Goal: Task Accomplishment & Management: Use online tool/utility

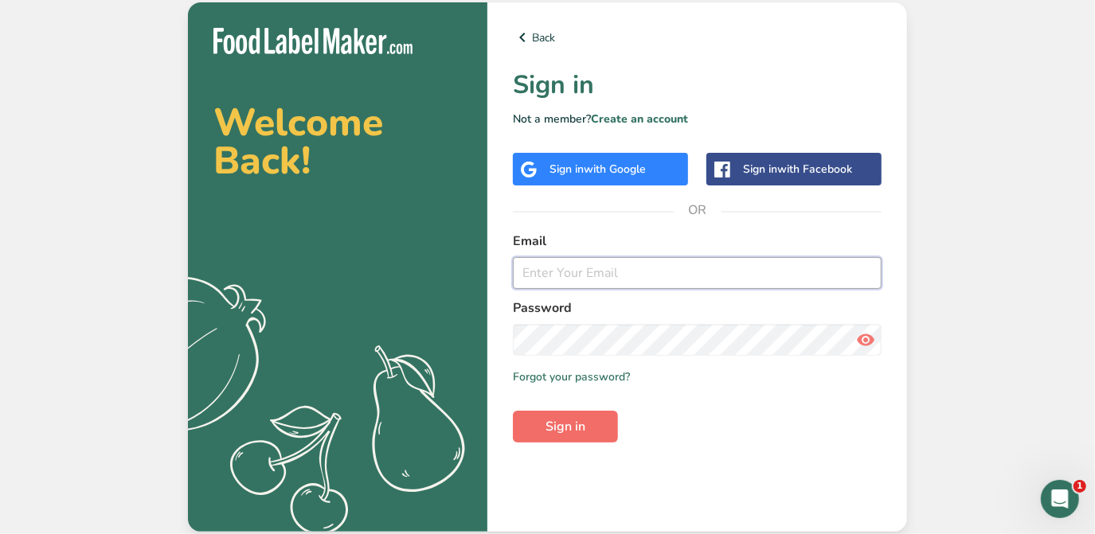
type input "[PERSON_NAME][EMAIL_ADDRESS][DOMAIN_NAME]"
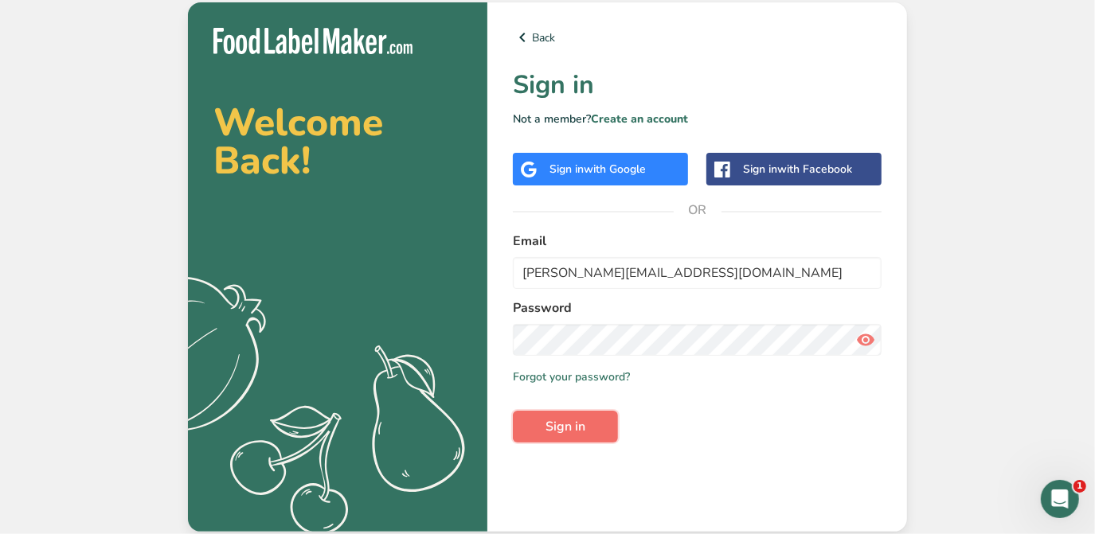
click at [592, 425] on button "Sign in" at bounding box center [565, 427] width 105 height 32
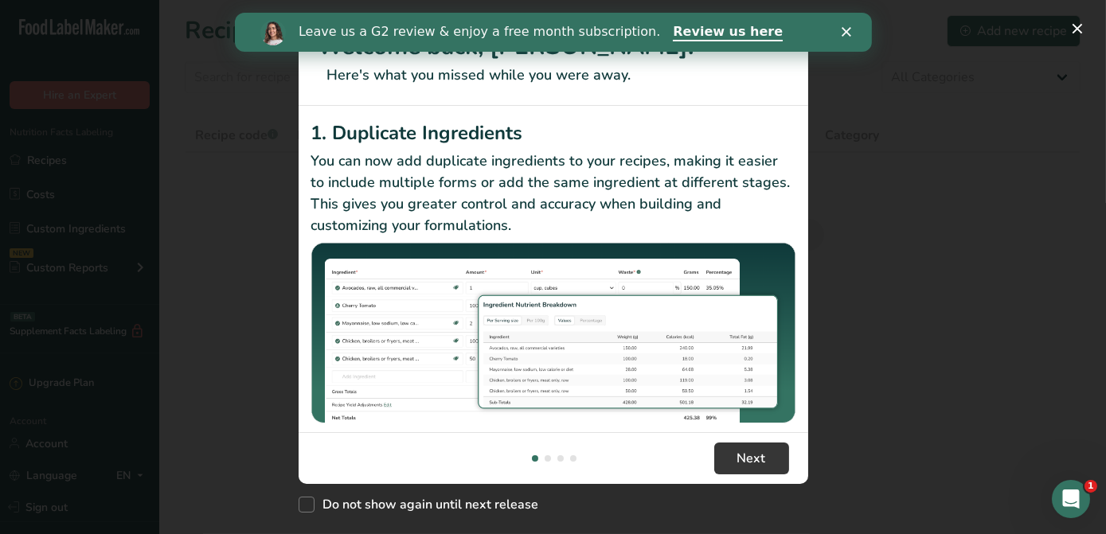
drag, startPoint x: 841, startPoint y: 23, endPoint x: 846, endPoint y: 31, distance: 9.3
click at [841, 24] on div "Leave us a G2 review & enjoy a free month subscription. Review us here" at bounding box center [552, 32] width 637 height 27
click at [849, 33] on icon "Close" at bounding box center [846, 32] width 10 height 10
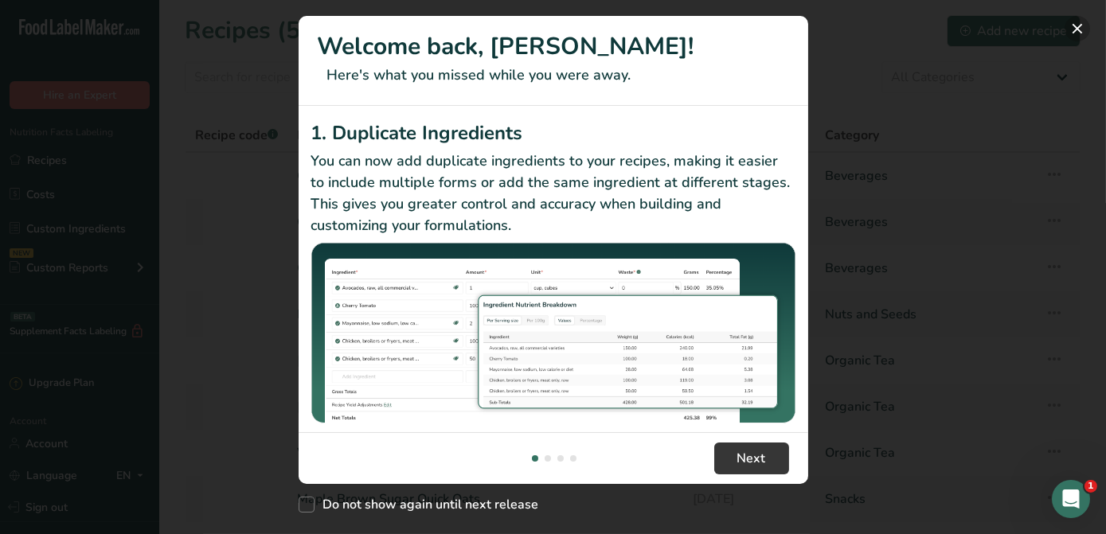
drag, startPoint x: 1070, startPoint y: 28, endPoint x: 1060, endPoint y: 46, distance: 21.0
click at [1070, 29] on button "New Features" at bounding box center [1076, 28] width 25 height 25
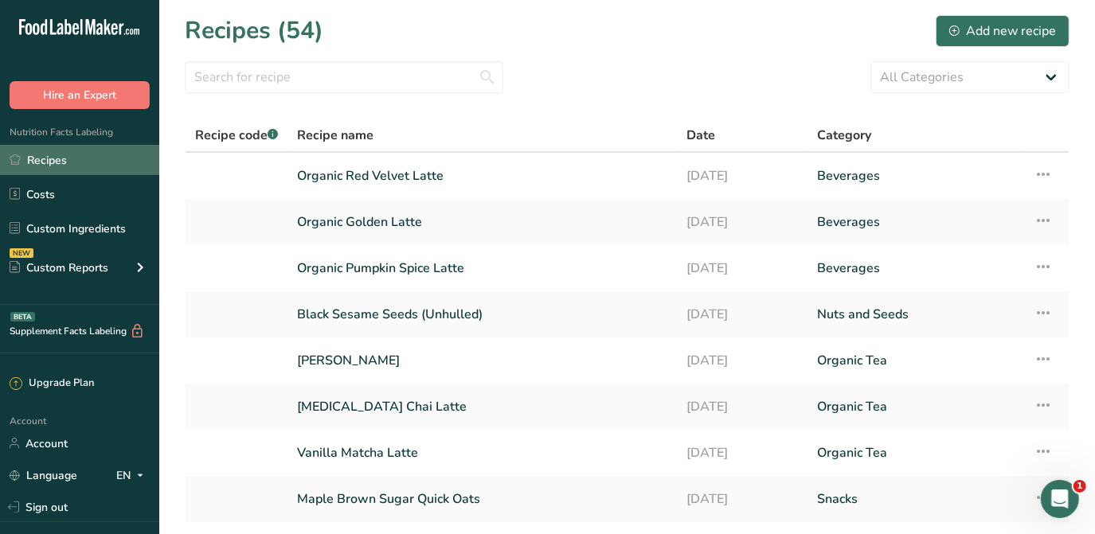
click at [40, 151] on link "Recipes" at bounding box center [79, 160] width 159 height 30
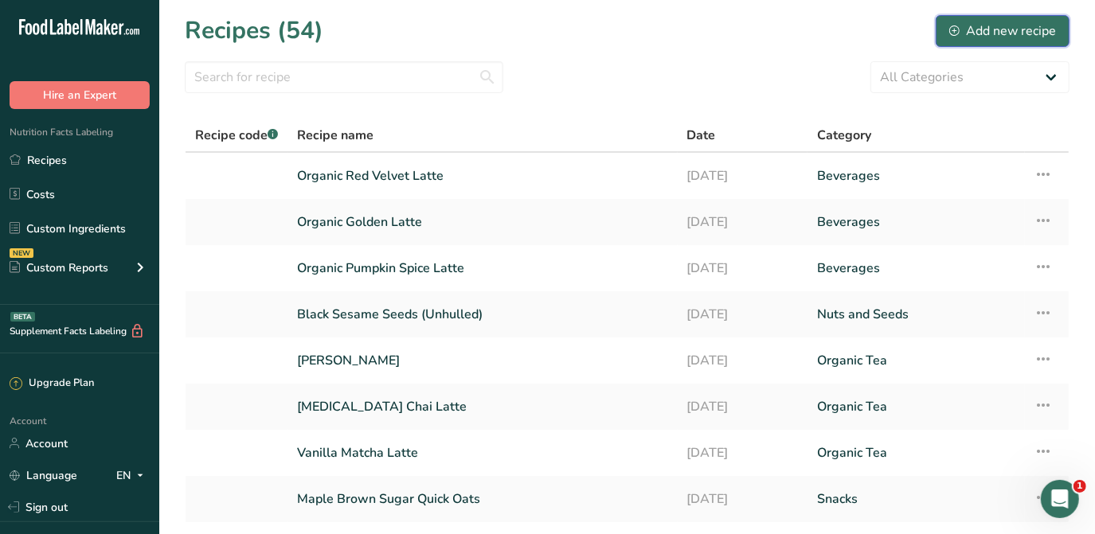
click at [1023, 28] on div "Add new recipe" at bounding box center [1002, 30] width 107 height 19
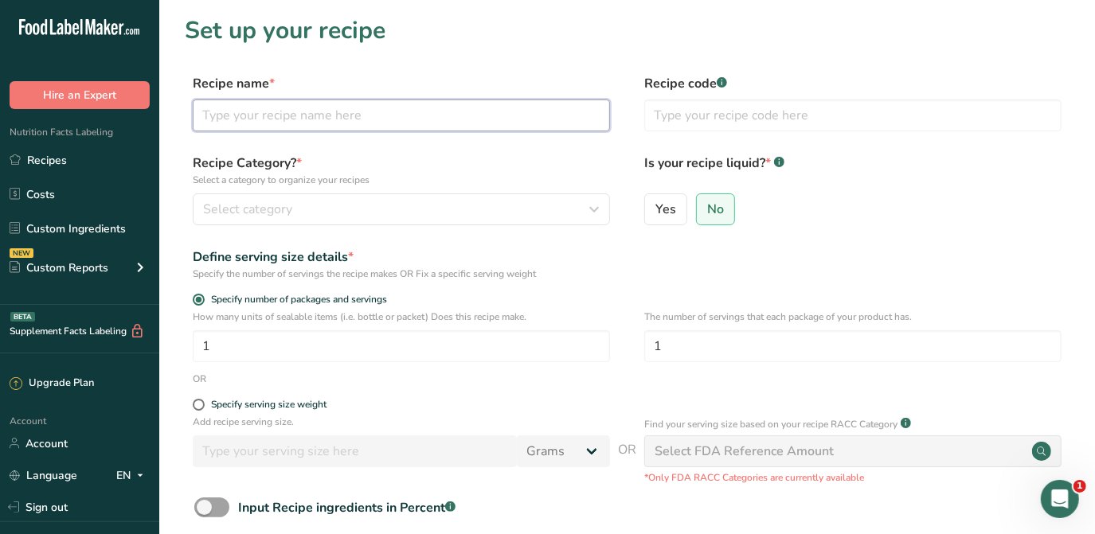
click at [298, 120] on input "text" at bounding box center [401, 116] width 417 height 32
type input "Organic Cacao Powder 20-22%"
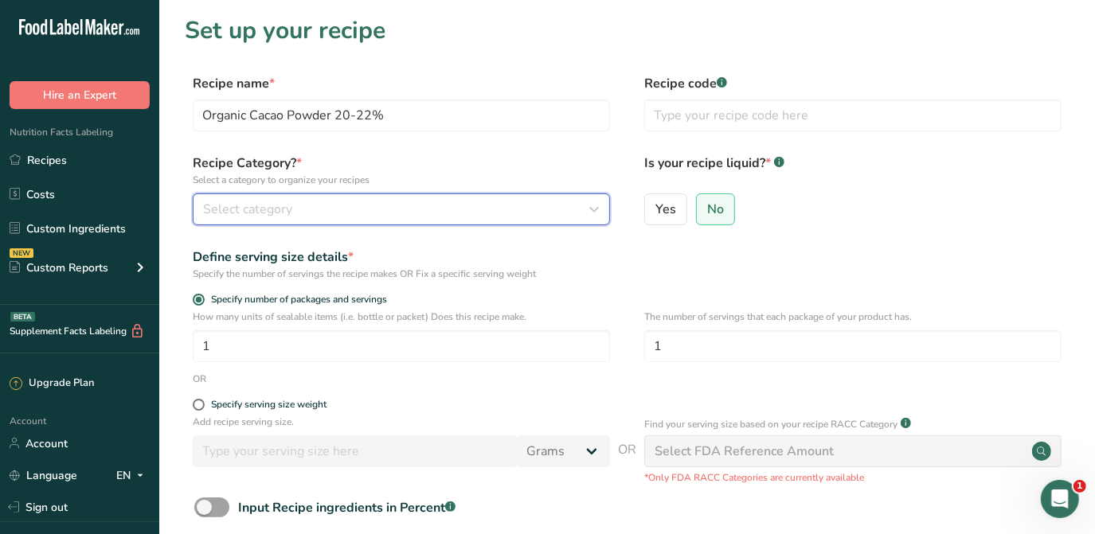
click at [312, 203] on div "Select category" at bounding box center [396, 209] width 387 height 19
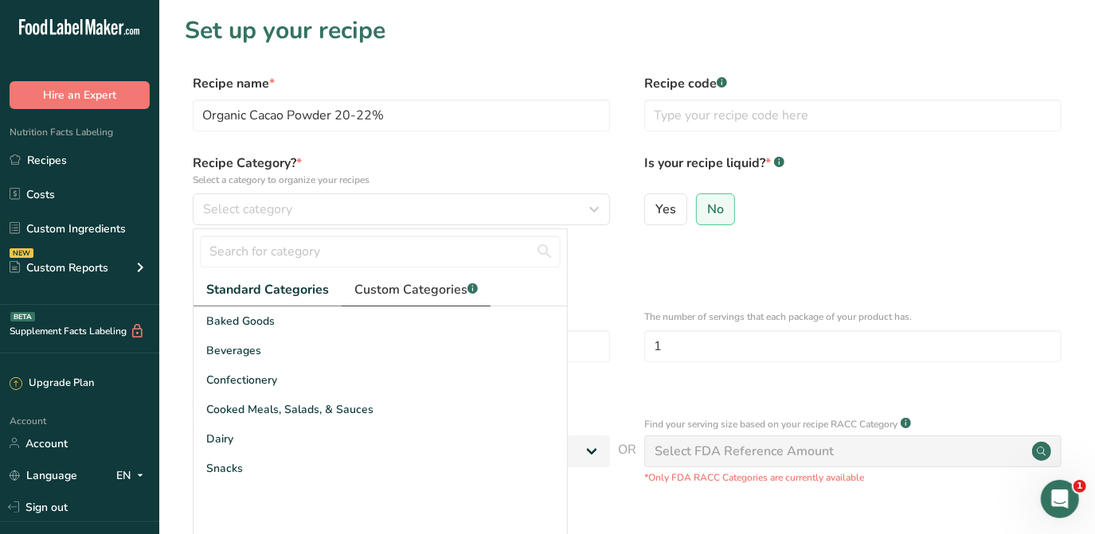
click at [424, 290] on span "Custom Categories .a-a{fill:#347362;}.b-a{fill:#fff;}" at bounding box center [415, 289] width 123 height 19
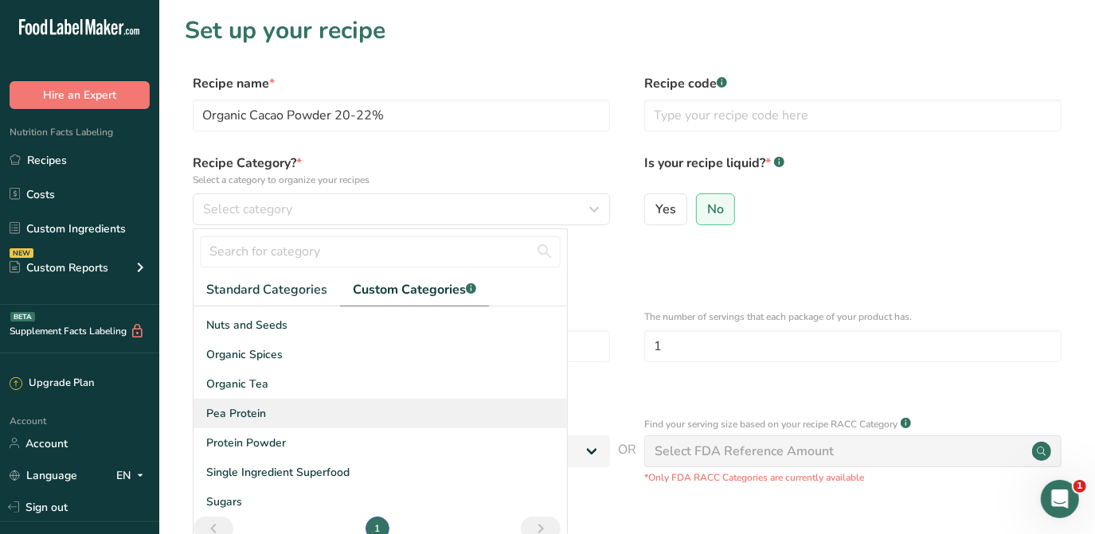
scroll to position [85, 0]
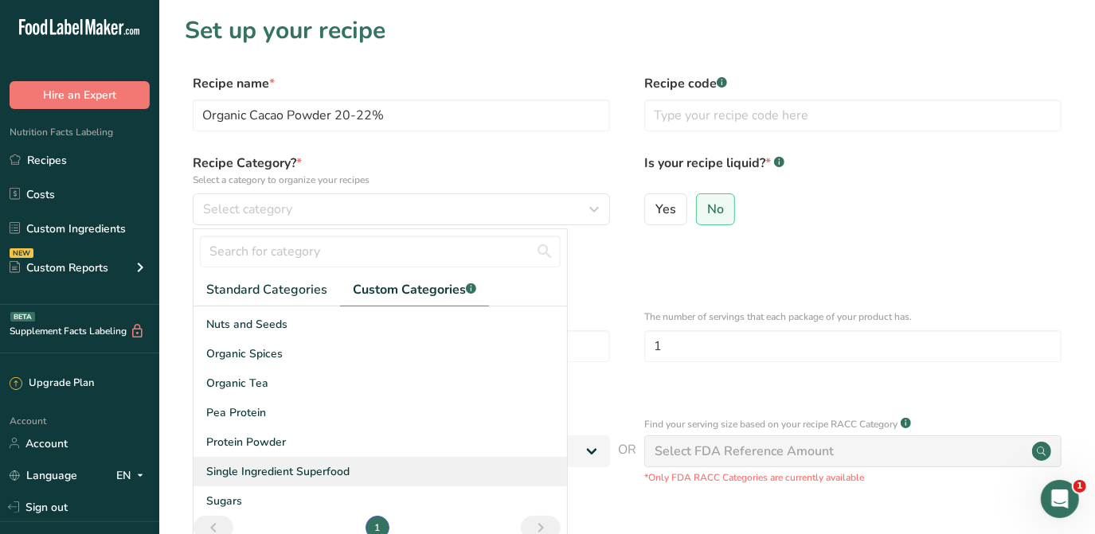
click at [352, 463] on div "Single Ingredient Superfood" at bounding box center [379, 471] width 373 height 29
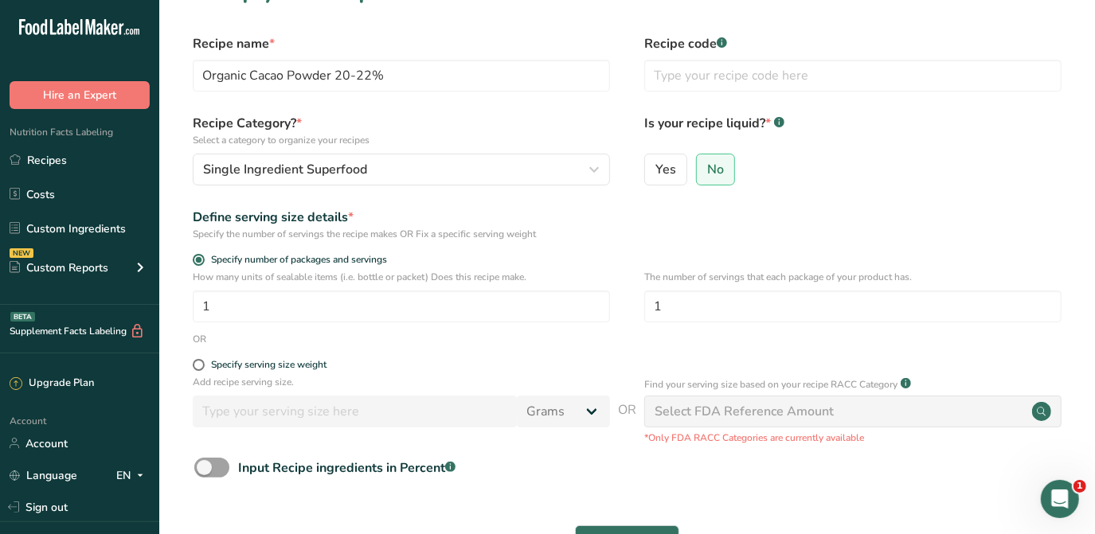
scroll to position [72, 0]
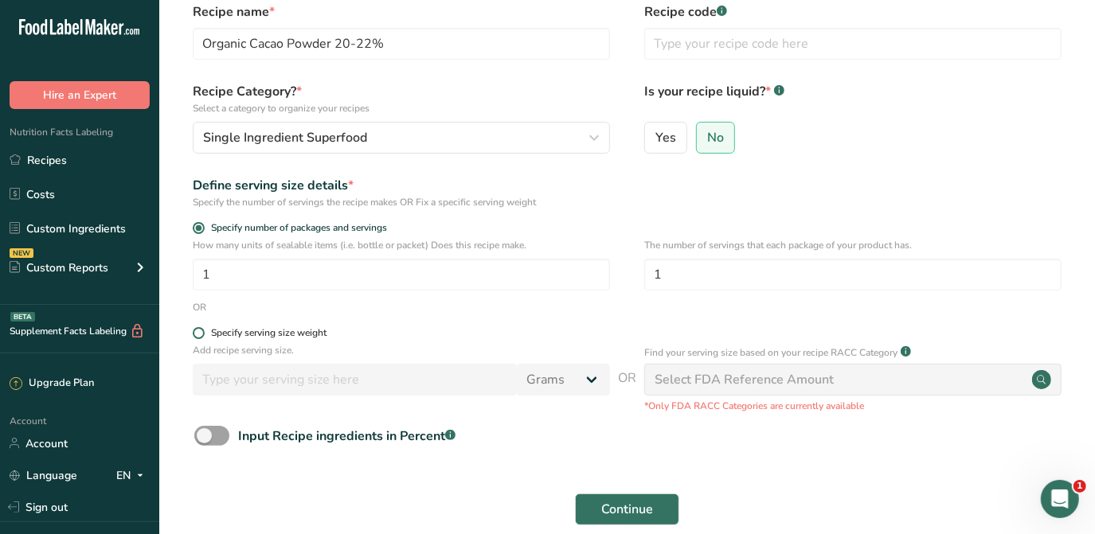
click at [201, 327] on label "Specify serving size weight" at bounding box center [401, 333] width 417 height 12
click at [201, 328] on input "Specify serving size weight" at bounding box center [198, 333] width 10 height 10
radio input "true"
radio input "false"
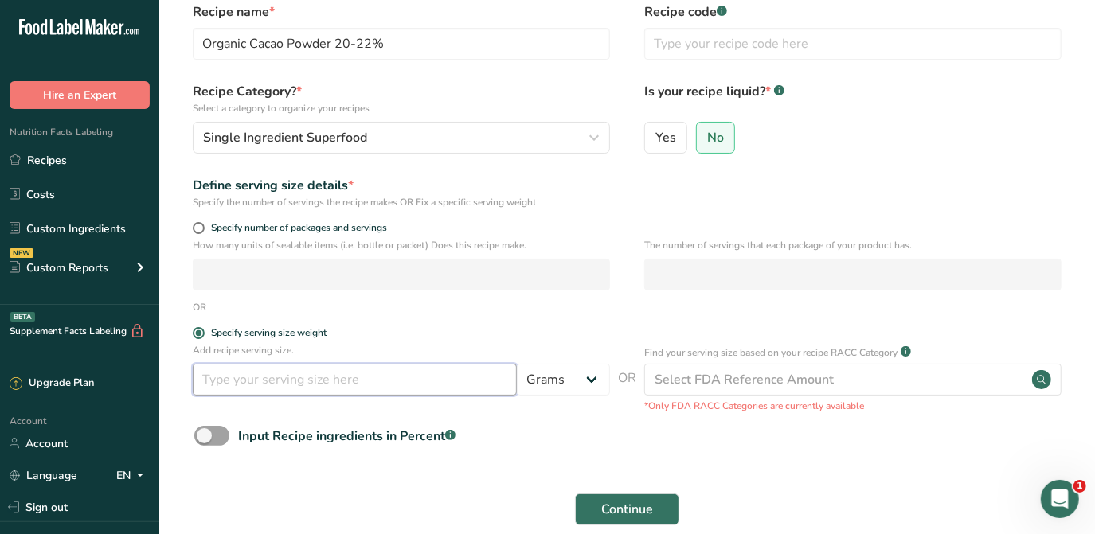
click at [342, 369] on input "number" at bounding box center [355, 380] width 324 height 32
type input "3"
click at [641, 506] on span "Continue" at bounding box center [627, 509] width 52 height 19
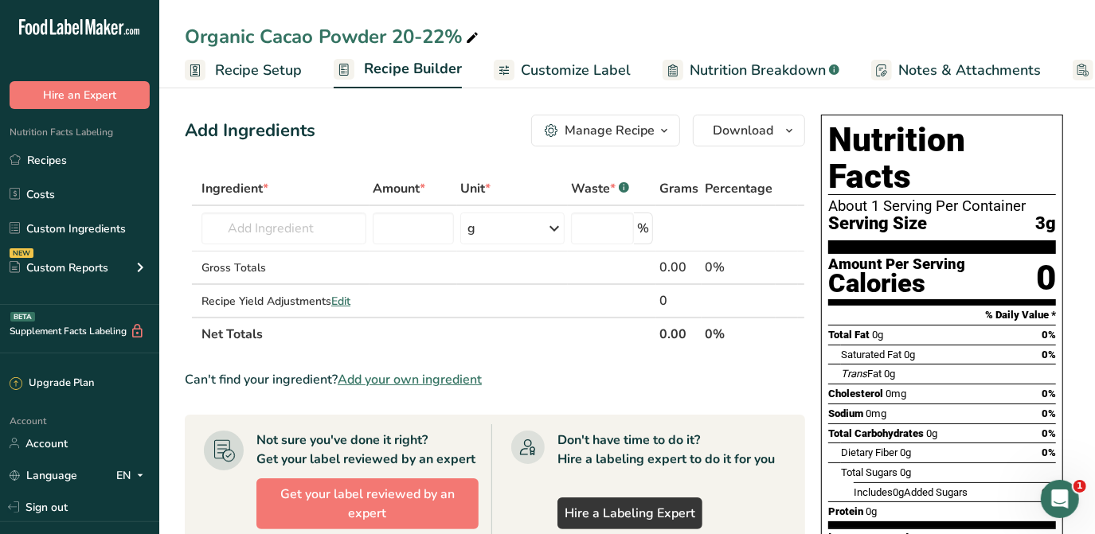
click at [435, 370] on span "Add your own ingredient" at bounding box center [410, 379] width 144 height 19
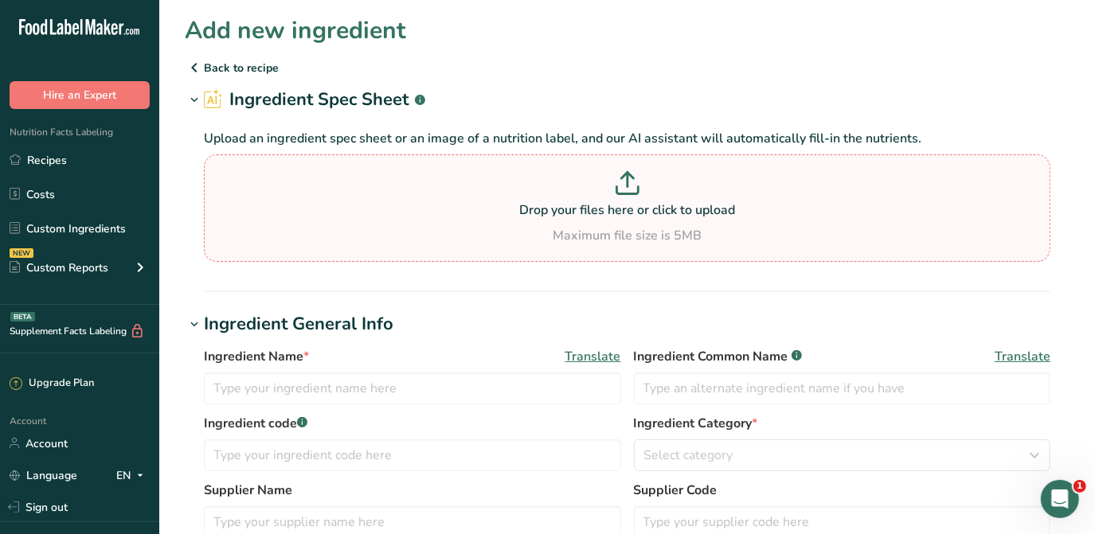
click at [568, 221] on div "Drop your files here or click to upload Maximum file size is 5MB" at bounding box center [627, 208] width 838 height 74
click at [568, 221] on input "Drop your files here or click to upload Maximum file size is 5MB" at bounding box center [627, 207] width 846 height 107
type input "C:\fakepath\TSQ-NP-8 - Cacao Powder 20-22% -Nutritional Panel.1 (1).pdf"
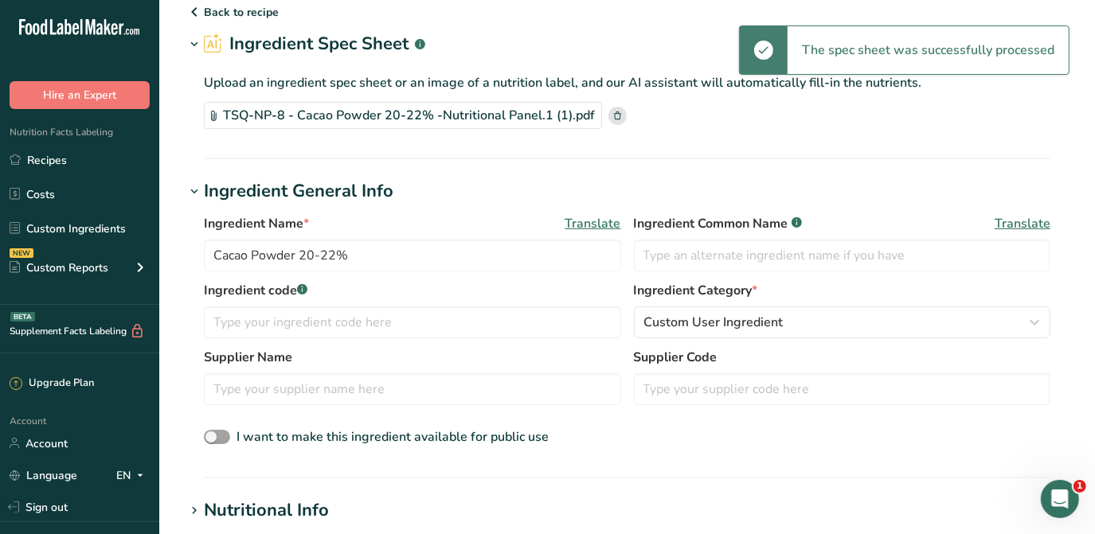
scroll to position [144, 0]
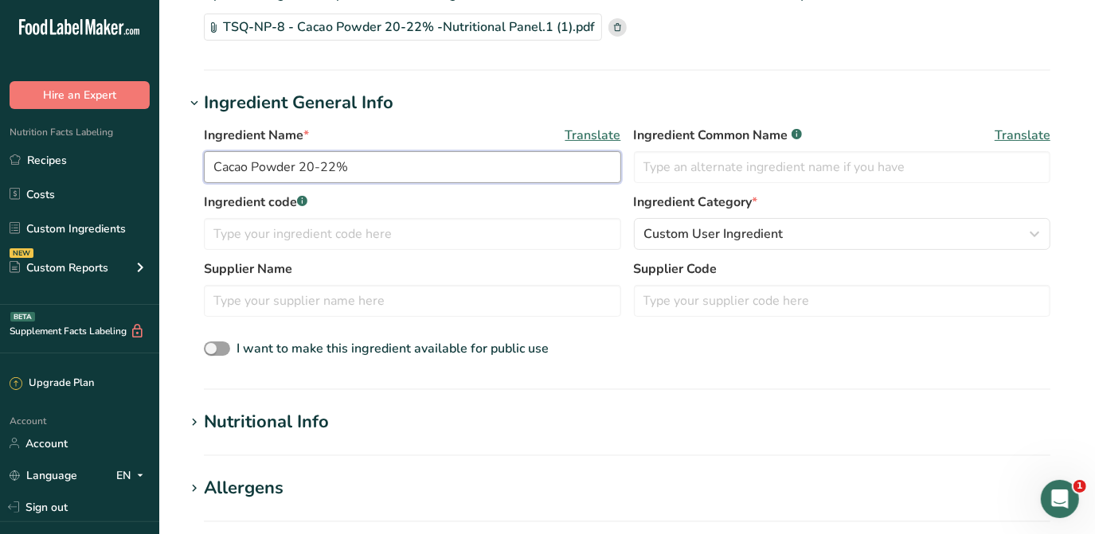
click at [213, 157] on input "Cacao Powder 20-22%" at bounding box center [412, 167] width 417 height 32
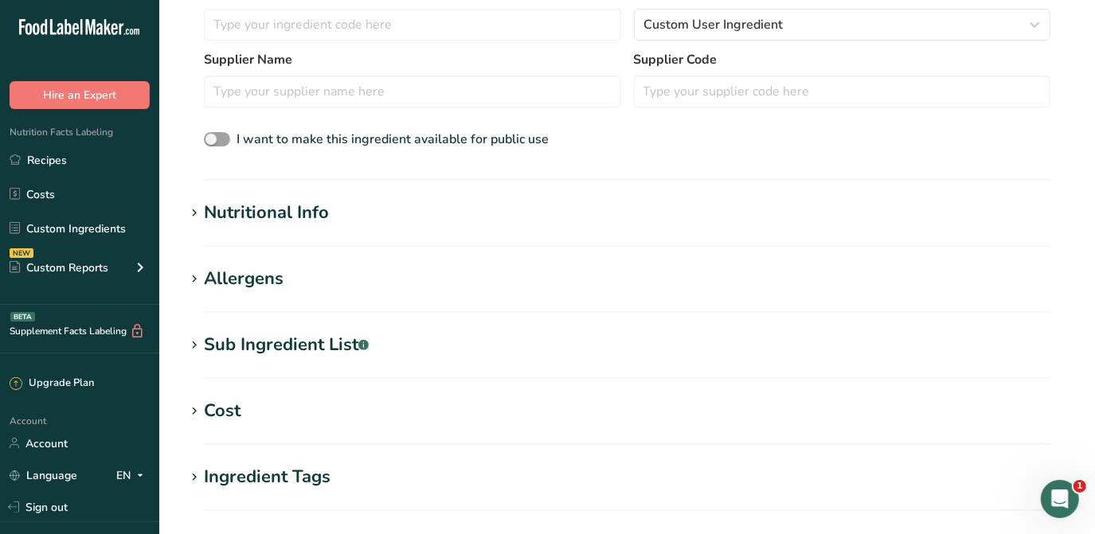
scroll to position [361, 0]
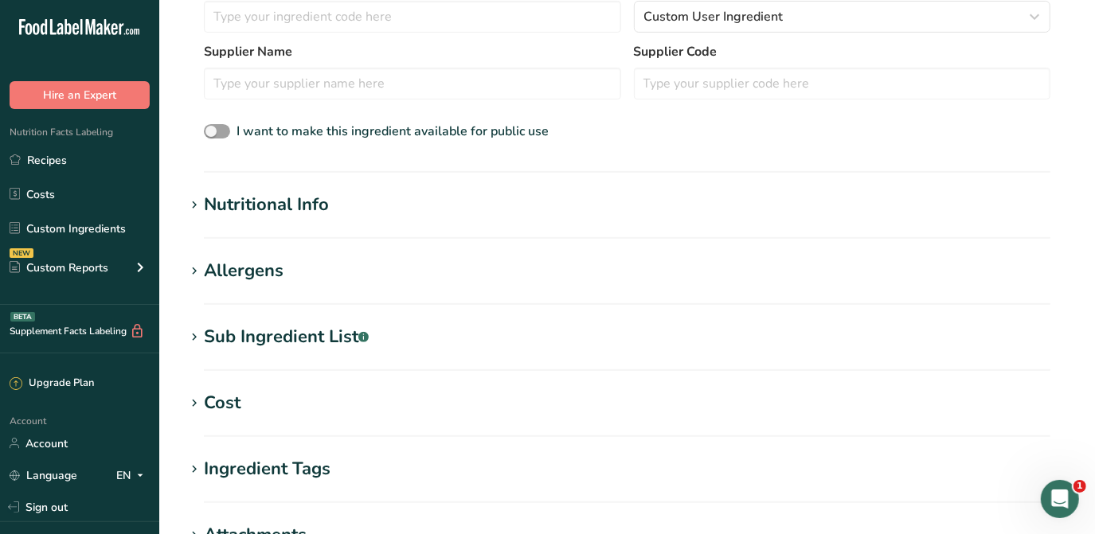
type input "Organic Cacao Powder 20-22%"
click at [205, 204] on div "Nutritional Info" at bounding box center [266, 205] width 125 height 26
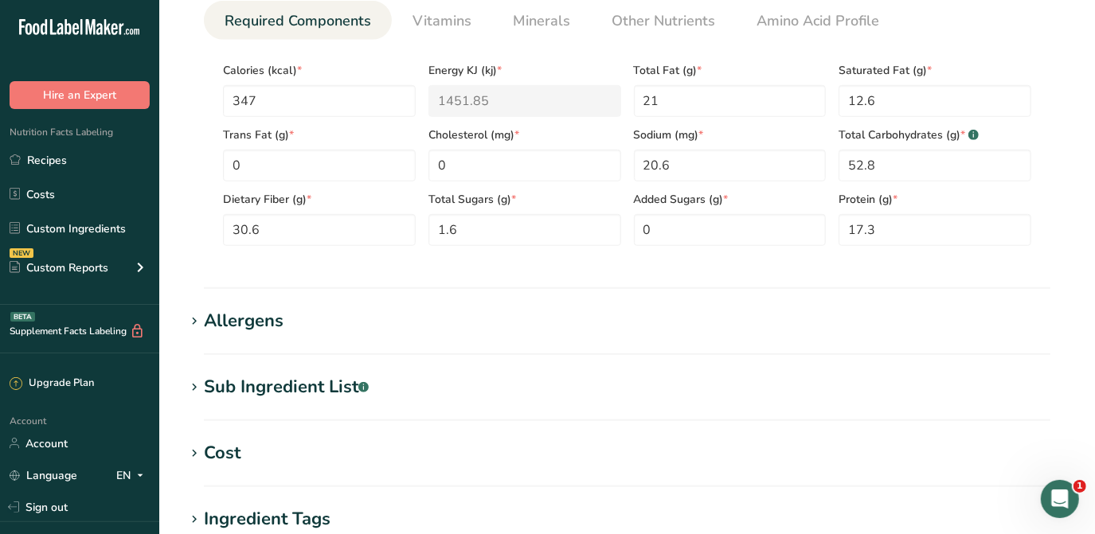
scroll to position [651, 0]
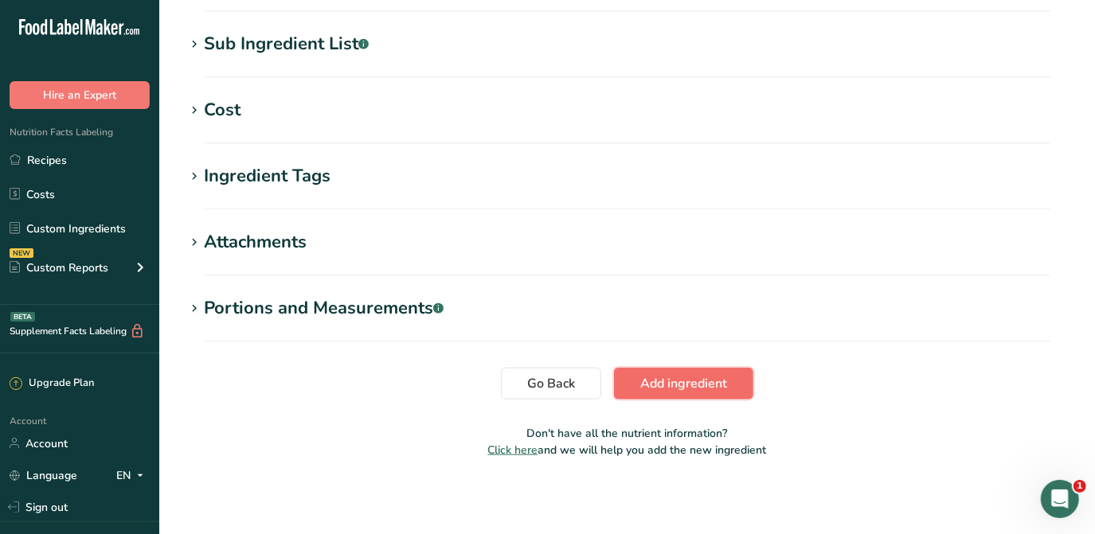
click at [726, 381] on span "Add ingredient" at bounding box center [683, 383] width 87 height 19
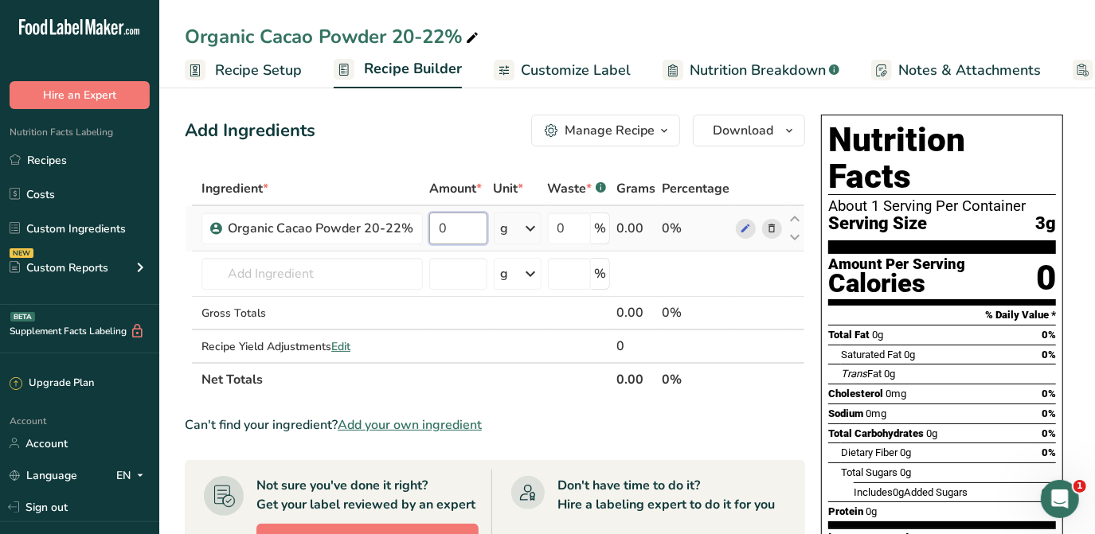
click at [463, 228] on input "0" at bounding box center [458, 229] width 58 height 32
type input "3"
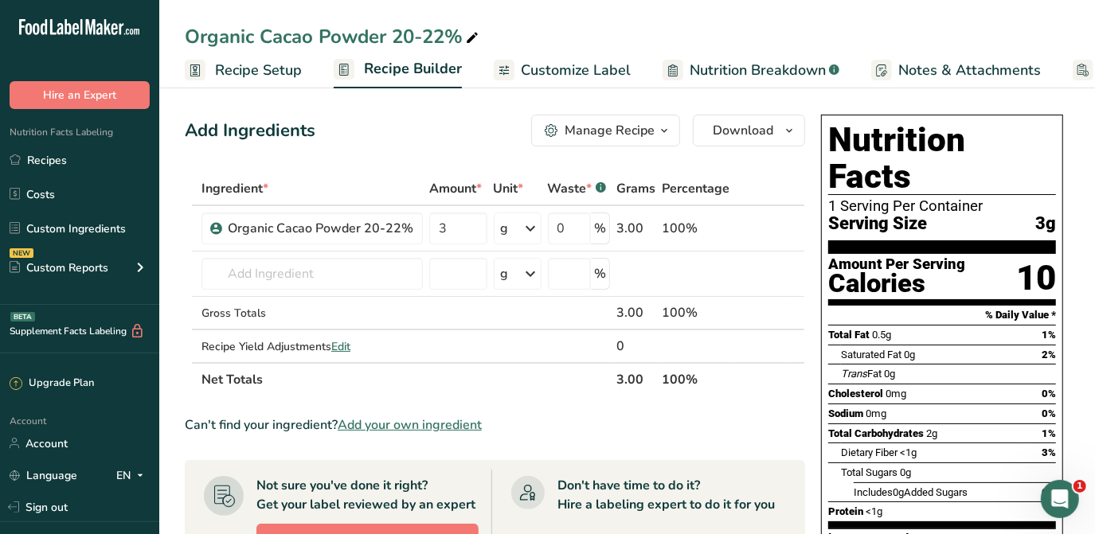
click at [556, 75] on span "Customize Label" at bounding box center [576, 70] width 110 height 21
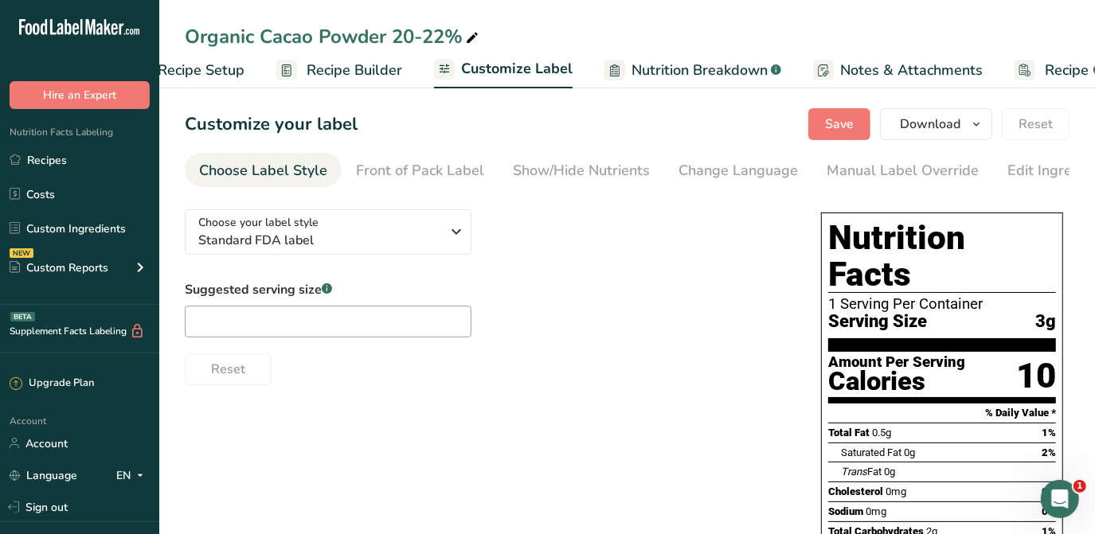
scroll to position [0, 129]
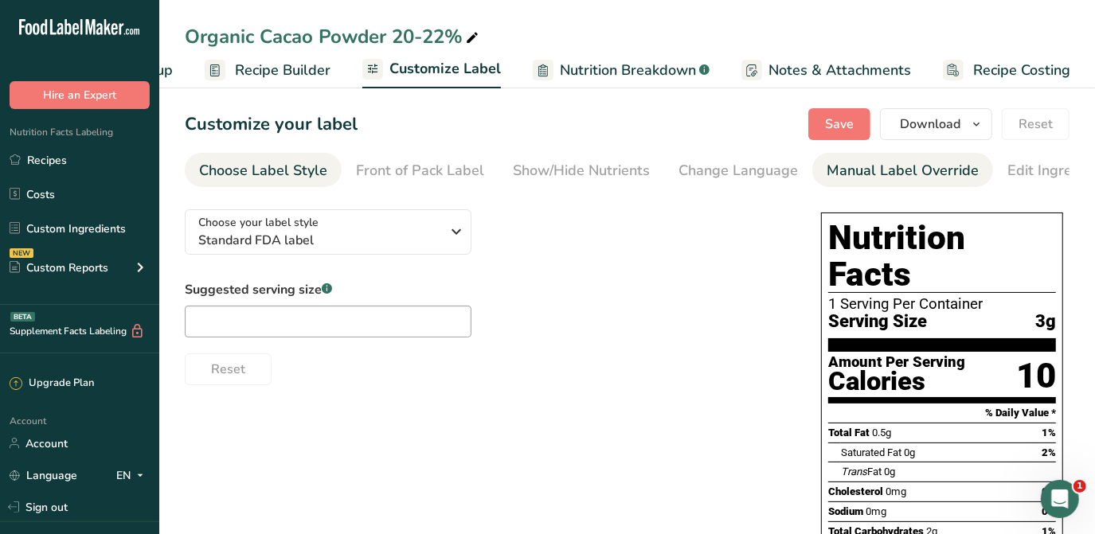
click at [883, 173] on div "Manual Label Override" at bounding box center [902, 170] width 152 height 21
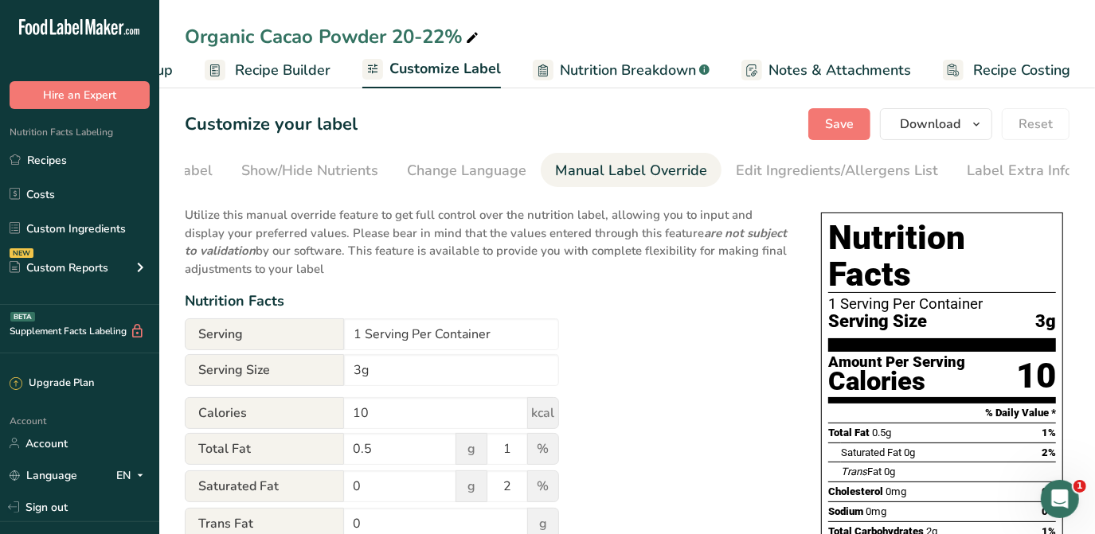
scroll to position [0, 271]
click at [359, 332] on input "1 Serving Per Container" at bounding box center [451, 334] width 215 height 32
click at [420, 328] on input "151 Serving Per Container" at bounding box center [451, 334] width 215 height 32
type input "151 Servings Per Container"
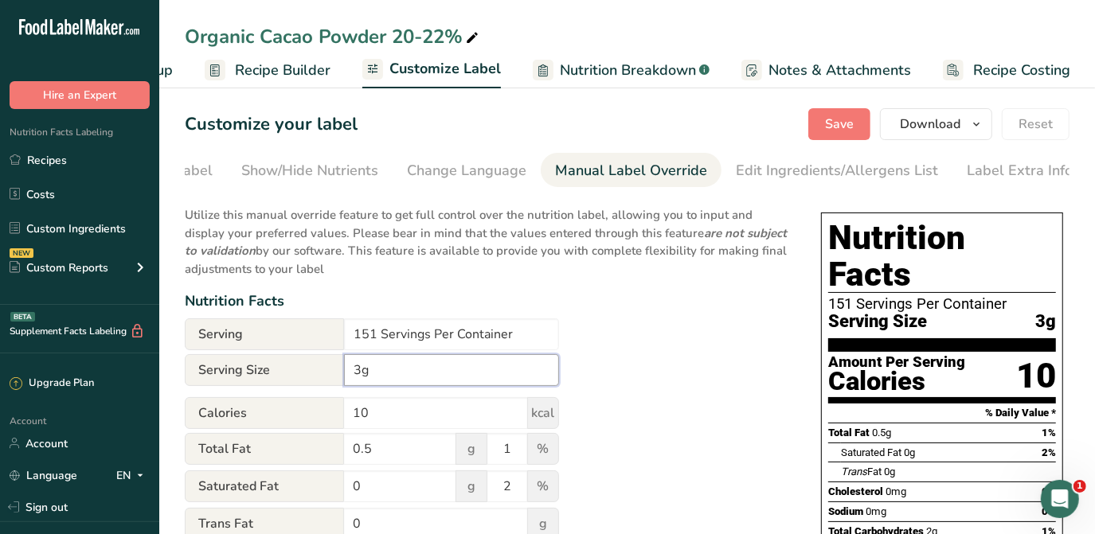
click at [357, 364] on input "3g" at bounding box center [451, 370] width 215 height 32
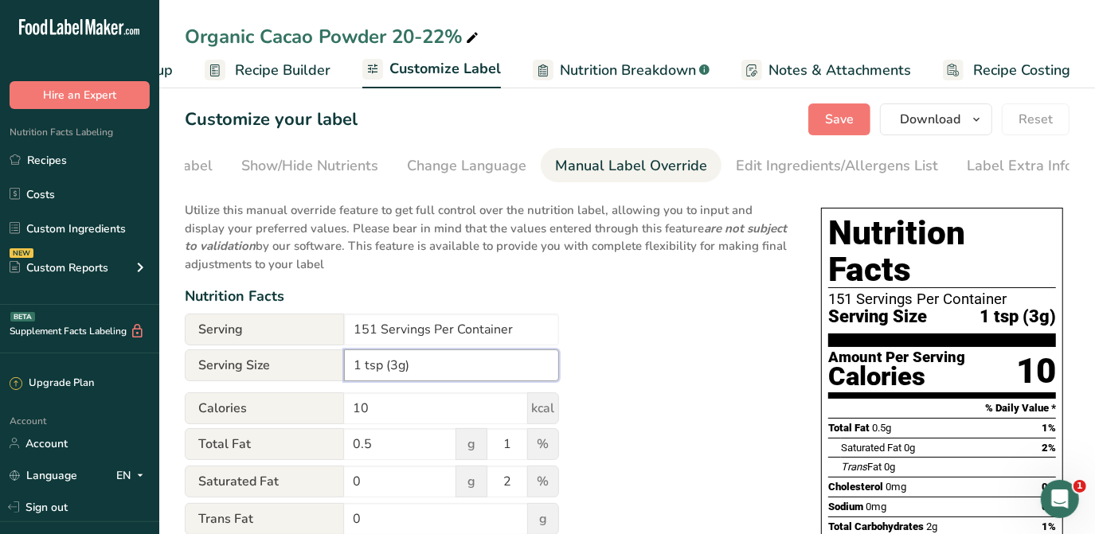
scroll to position [0, 0]
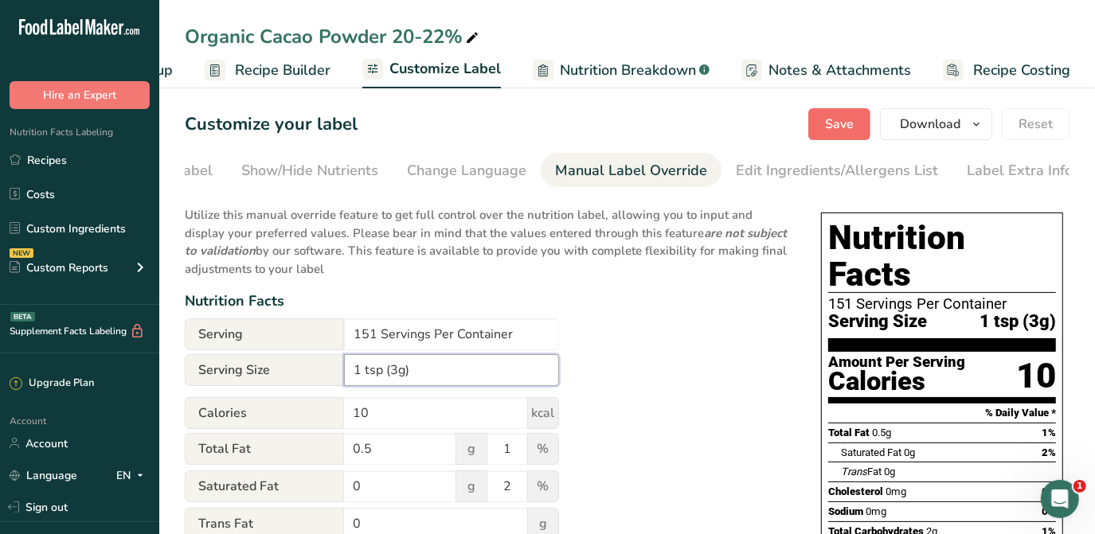
type input "1 tsp (3g)"
click at [845, 120] on span "Save" at bounding box center [839, 124] width 29 height 19
